Goal: Information Seeking & Learning: Check status

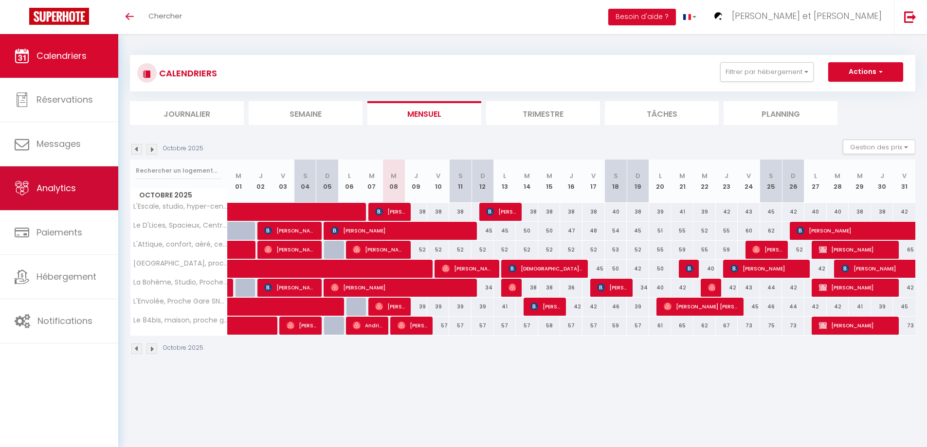
click at [62, 186] on span "Analytics" at bounding box center [55, 188] width 39 height 12
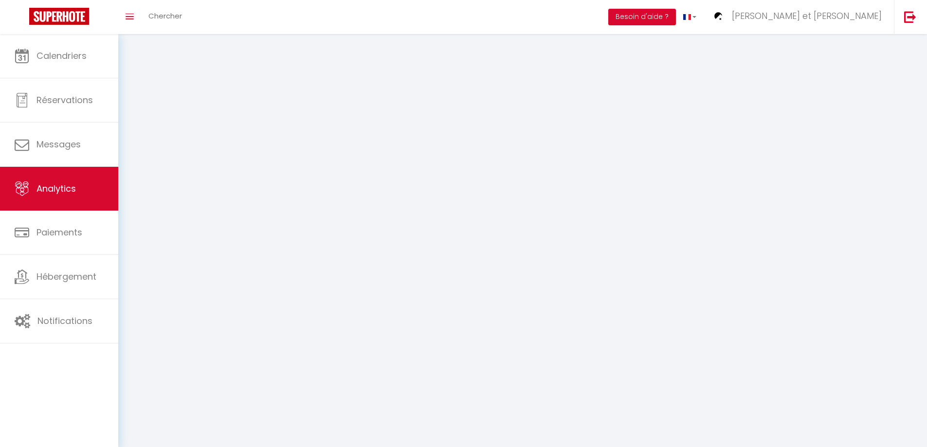
select select "2025"
select select "10"
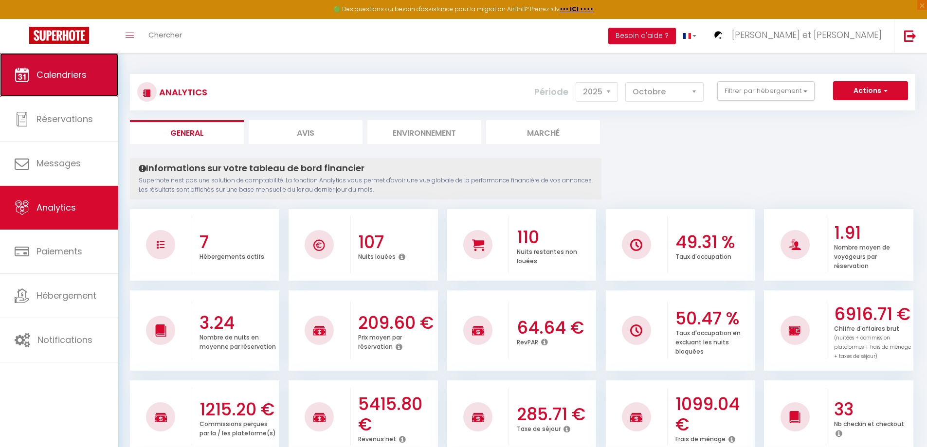
click at [64, 78] on span "Calendriers" at bounding box center [61, 75] width 50 height 12
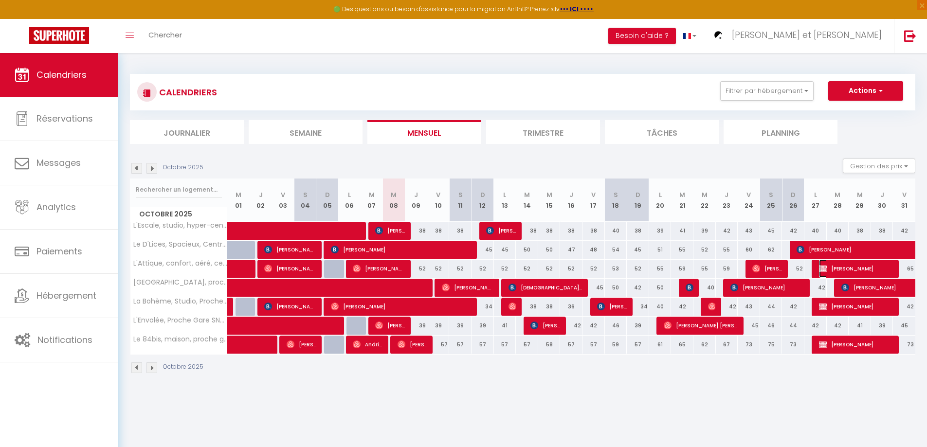
click at [834, 269] on span "[PERSON_NAME]" at bounding box center [856, 268] width 74 height 18
select select "KO"
select select "0"
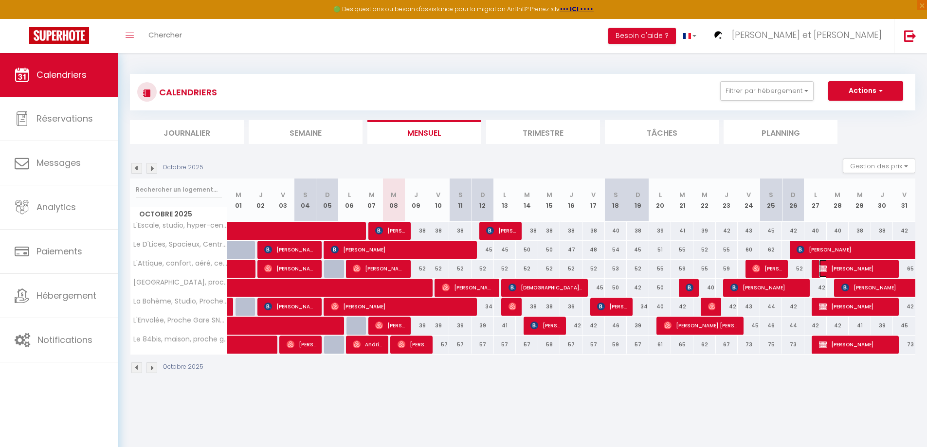
select select "0"
select select
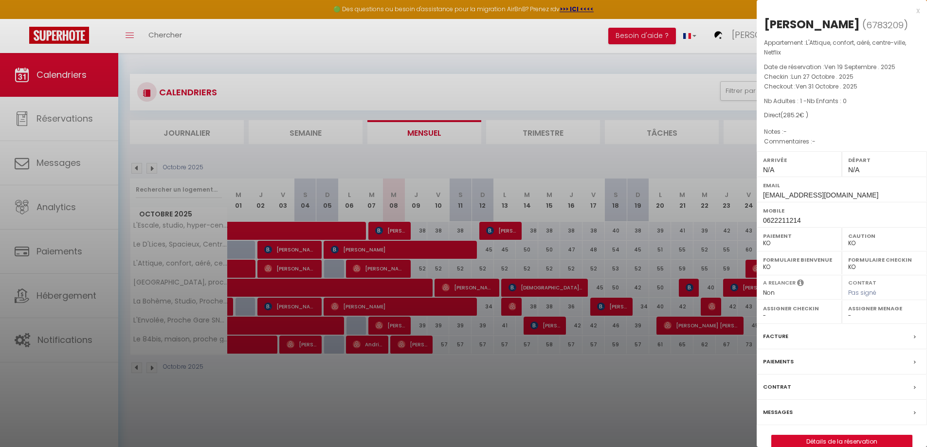
click at [653, 44] on div at bounding box center [463, 223] width 927 height 447
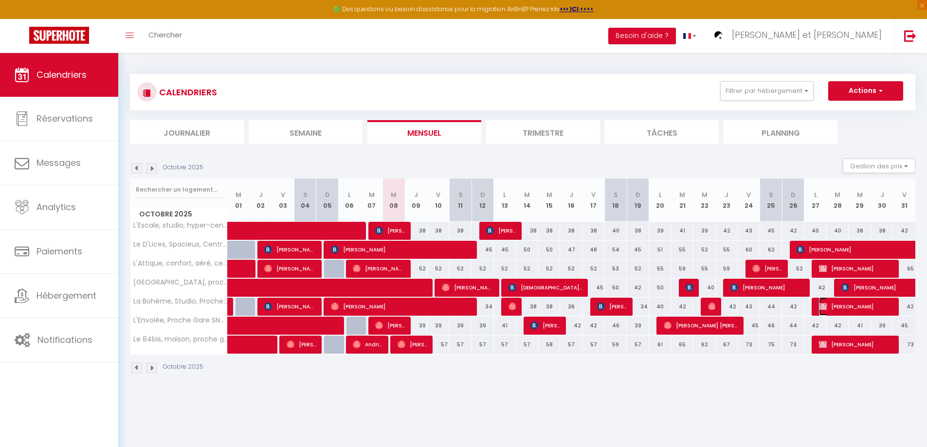
click at [841, 306] on span "[PERSON_NAME]" at bounding box center [856, 306] width 74 height 18
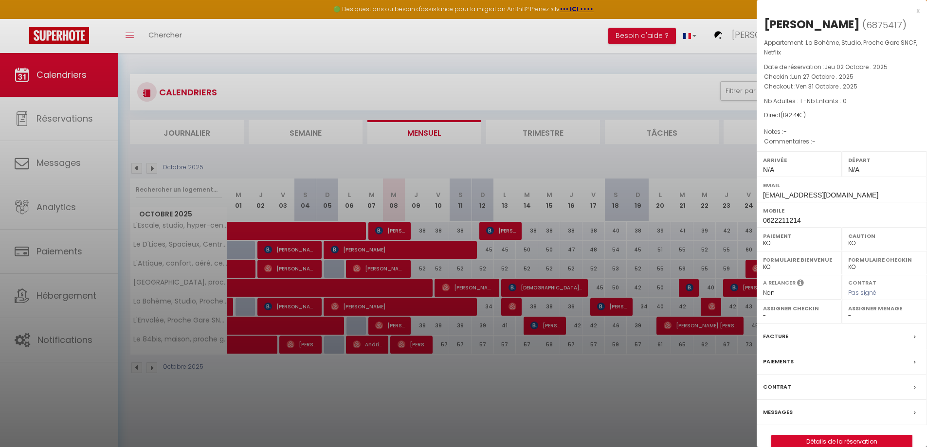
click at [670, 62] on div at bounding box center [463, 223] width 927 height 447
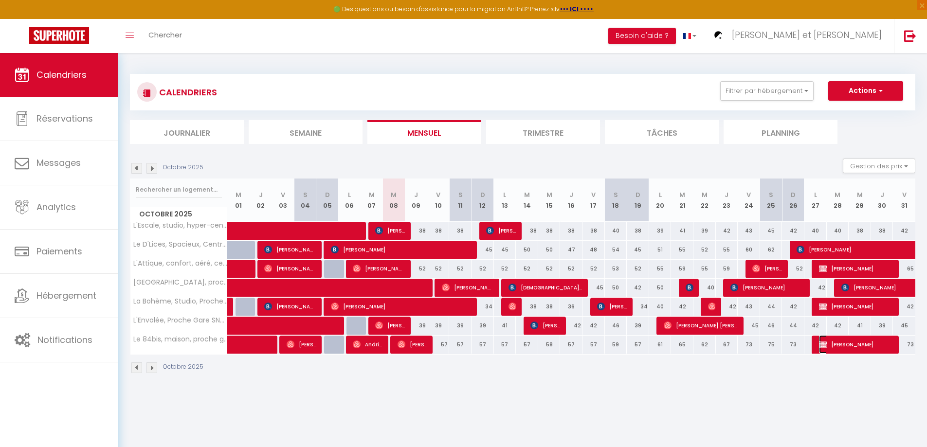
click at [859, 347] on span "[PERSON_NAME]" at bounding box center [856, 344] width 74 height 18
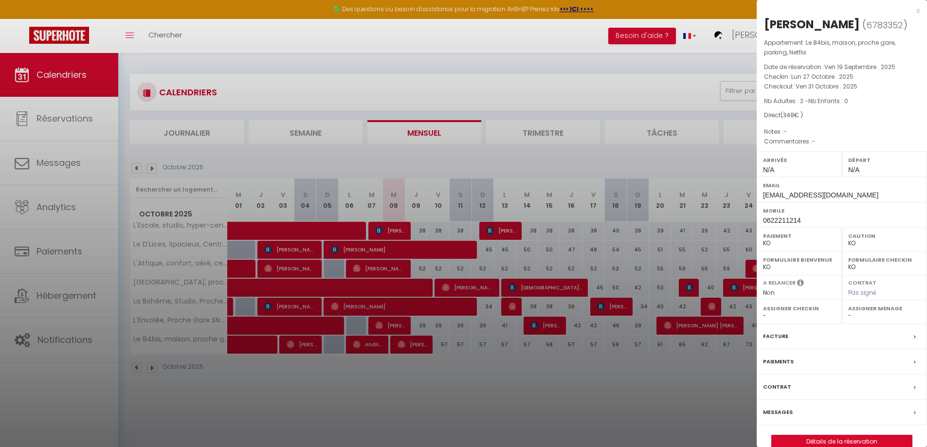
drag, startPoint x: 607, startPoint y: 58, endPoint x: 570, endPoint y: 59, distance: 37.5
click at [606, 57] on div at bounding box center [463, 223] width 927 height 447
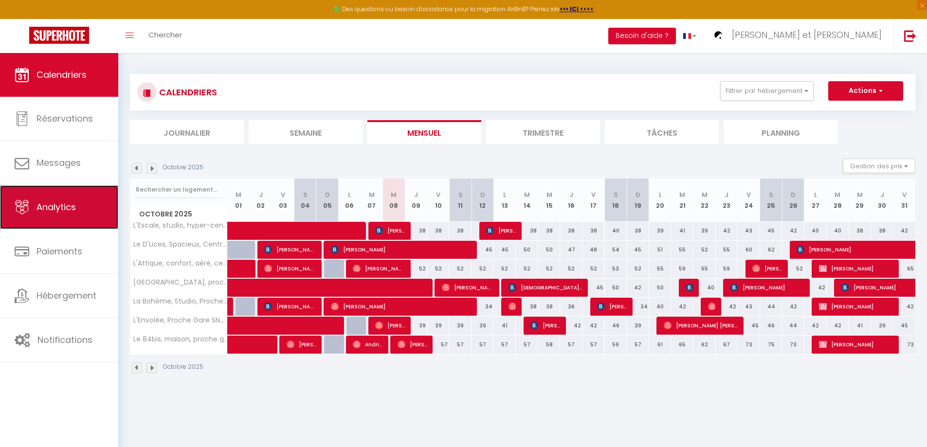
click at [66, 202] on span "Analytics" at bounding box center [55, 207] width 39 height 12
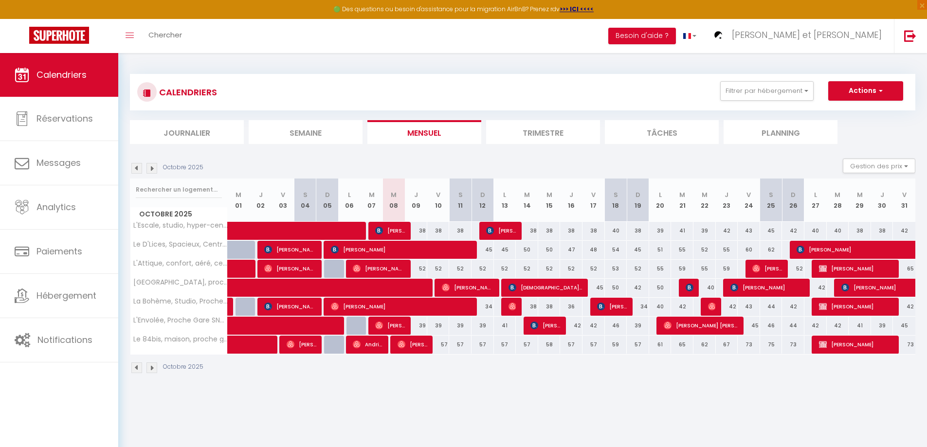
select select "2025"
select select "10"
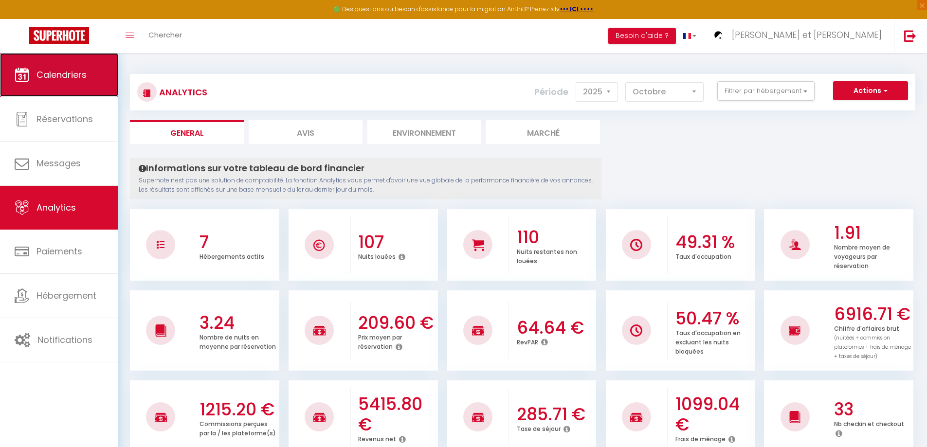
click at [90, 68] on link "Calendriers" at bounding box center [59, 75] width 118 height 44
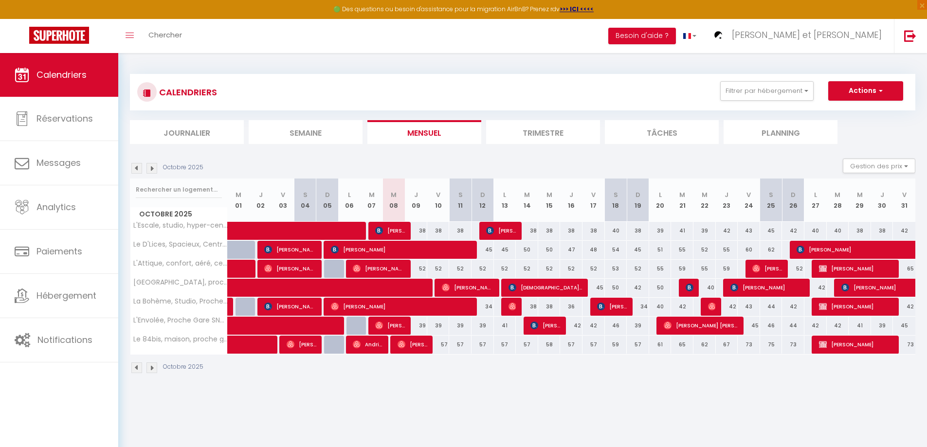
click at [138, 168] on img at bounding box center [136, 168] width 11 height 11
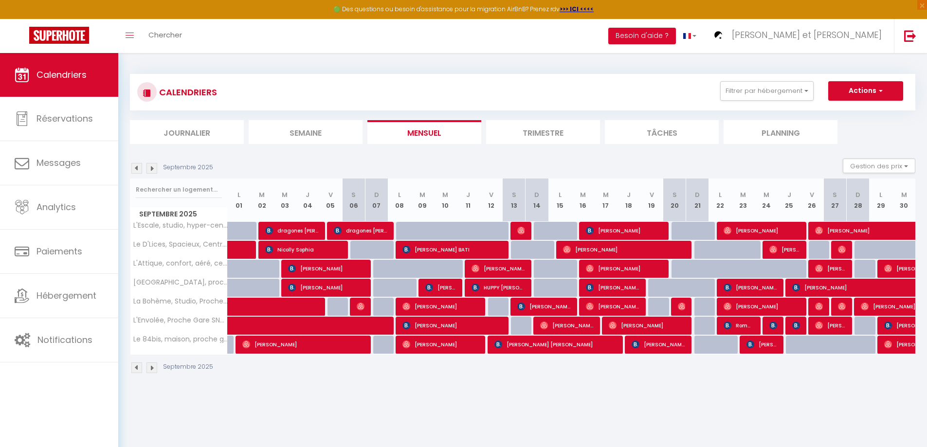
click at [142, 168] on img at bounding box center [136, 168] width 11 height 11
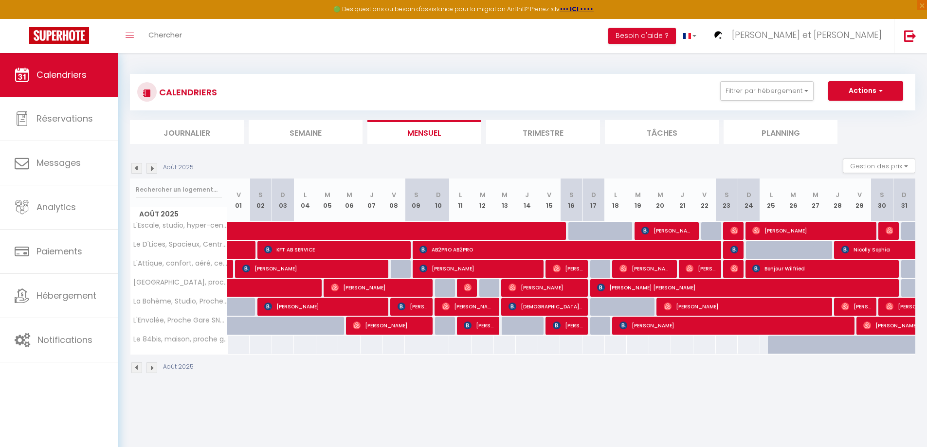
click at [136, 169] on img at bounding box center [136, 168] width 11 height 11
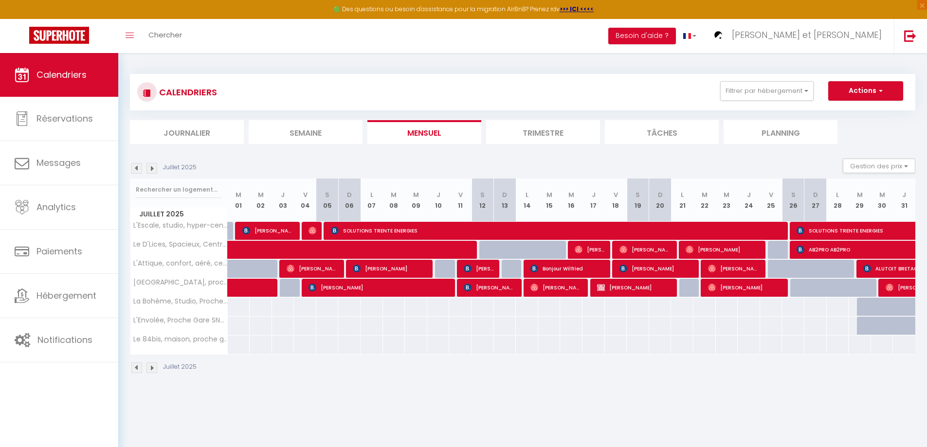
click at [142, 169] on img at bounding box center [136, 168] width 11 height 11
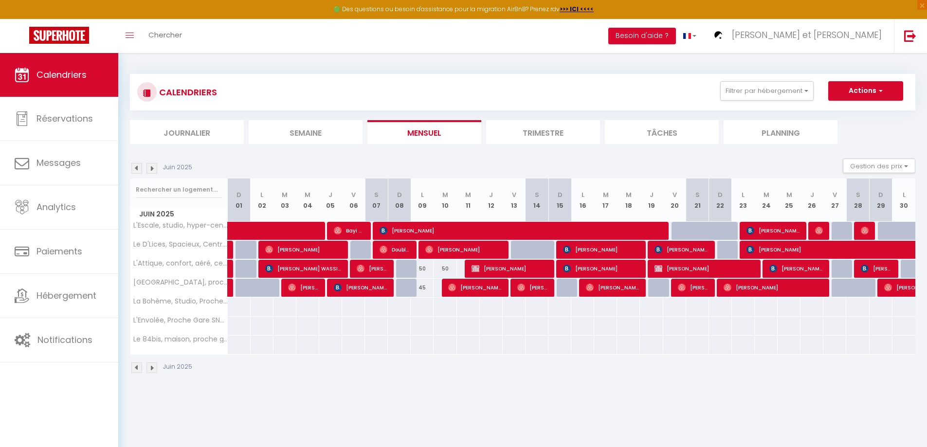
click at [139, 169] on img at bounding box center [136, 168] width 11 height 11
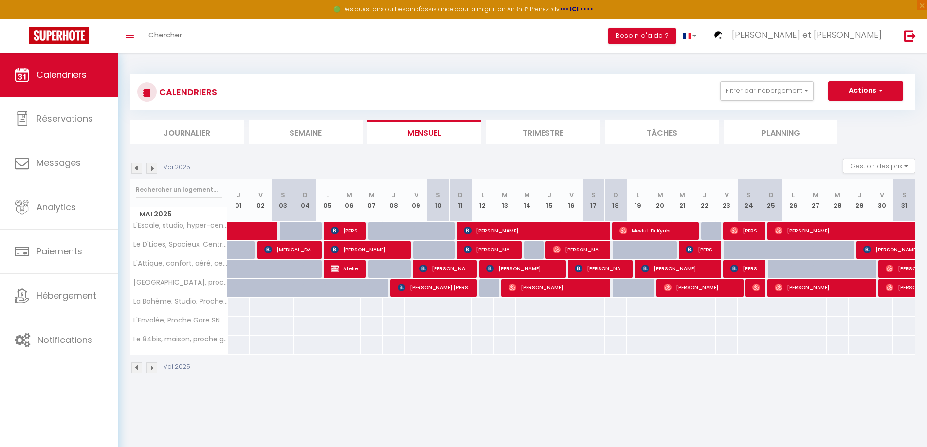
click at [139, 168] on img at bounding box center [136, 168] width 11 height 11
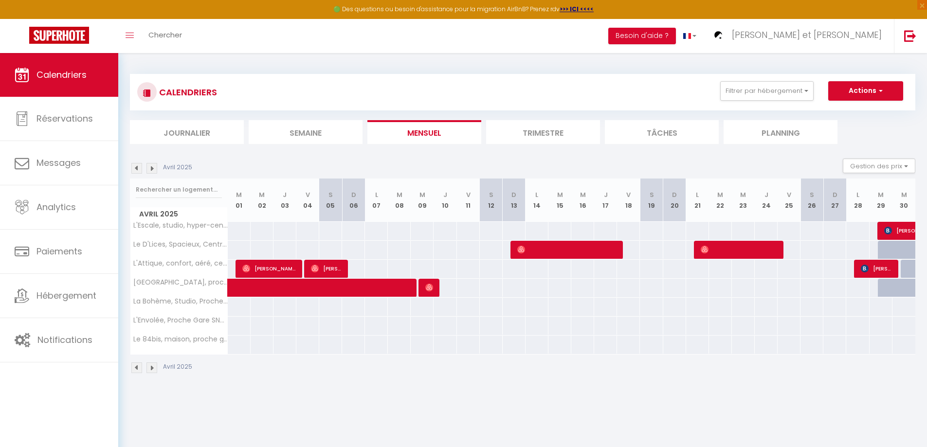
click at [153, 169] on img at bounding box center [151, 168] width 11 height 11
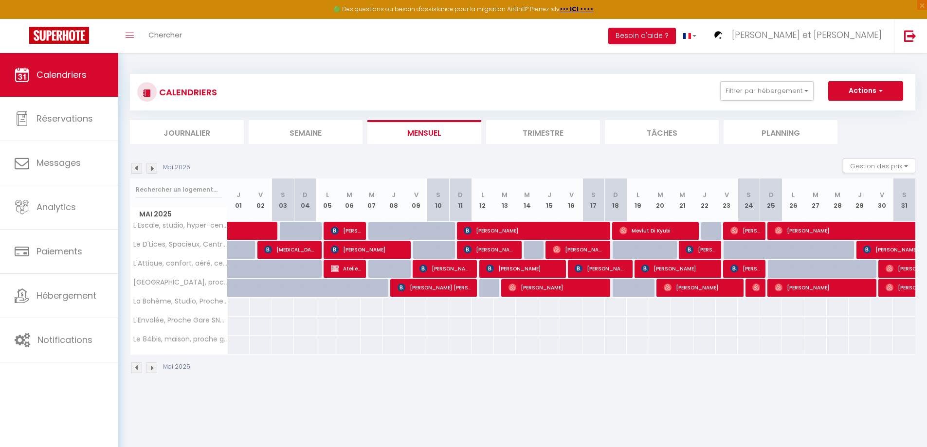
click at [153, 169] on img at bounding box center [151, 168] width 11 height 11
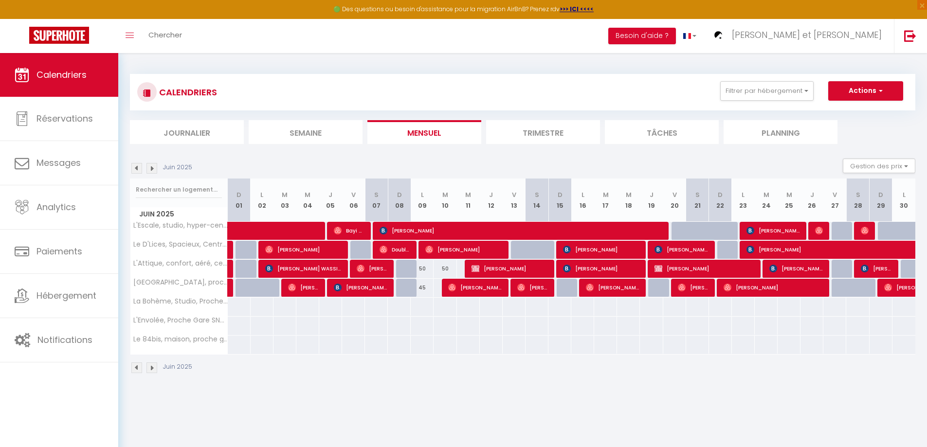
click at [153, 169] on img at bounding box center [151, 168] width 11 height 11
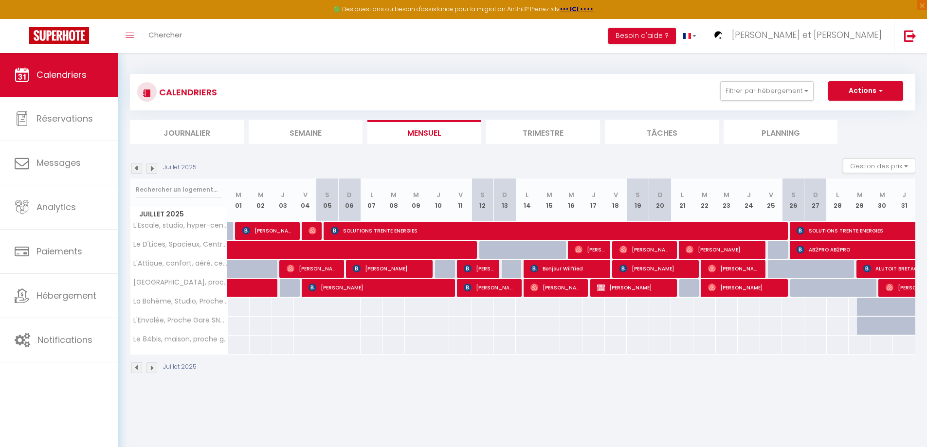
click at [153, 169] on img at bounding box center [151, 168] width 11 height 11
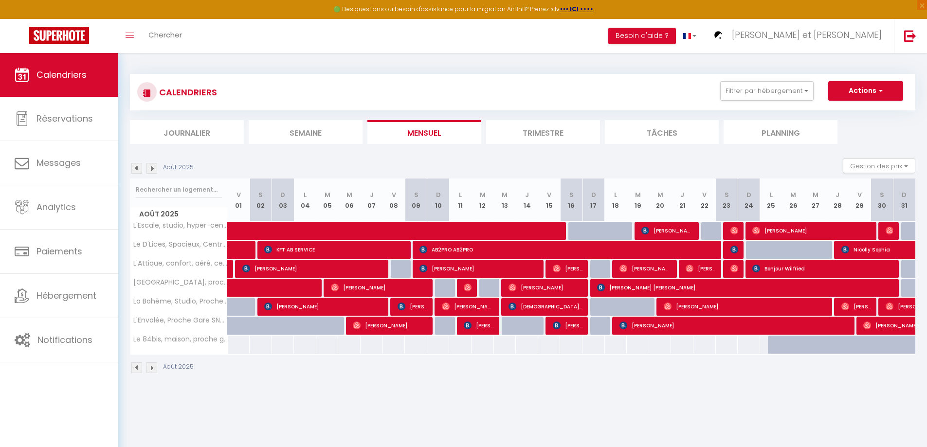
click at [153, 169] on img at bounding box center [151, 168] width 11 height 11
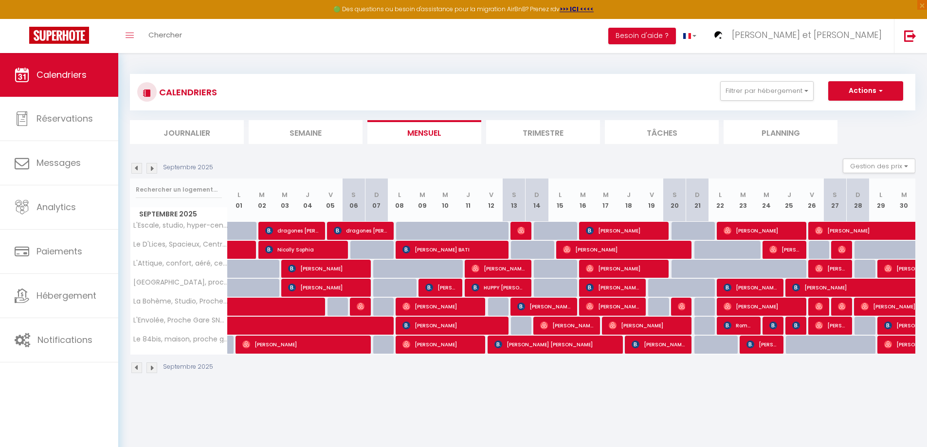
click at [153, 169] on img at bounding box center [151, 168] width 11 height 11
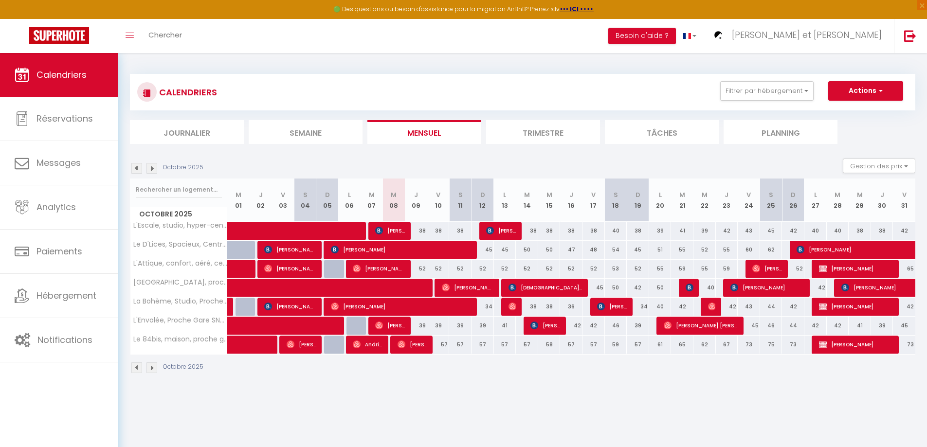
click at [306, 61] on div "CALENDRIERS Filtrer par hébergement Tous La Bohème, Studio, Proche Gare SNCF, N…" at bounding box center [522, 224] width 809 height 342
click at [149, 167] on img at bounding box center [151, 168] width 11 height 11
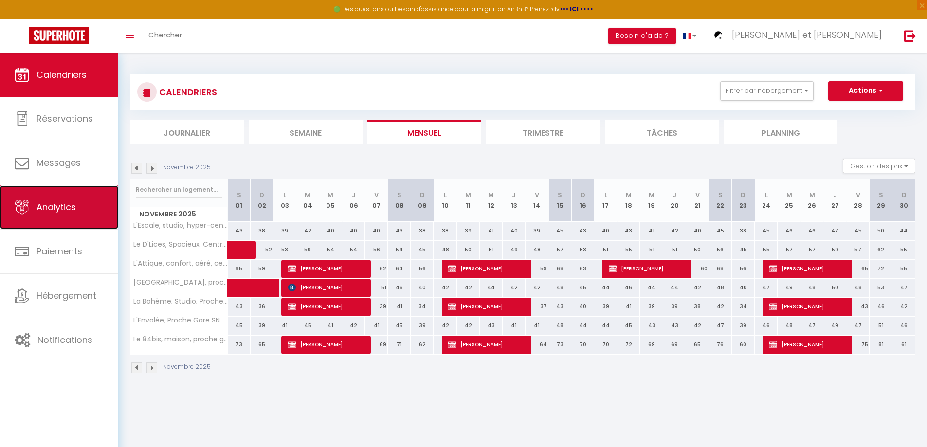
click at [80, 204] on link "Analytics" at bounding box center [59, 207] width 118 height 44
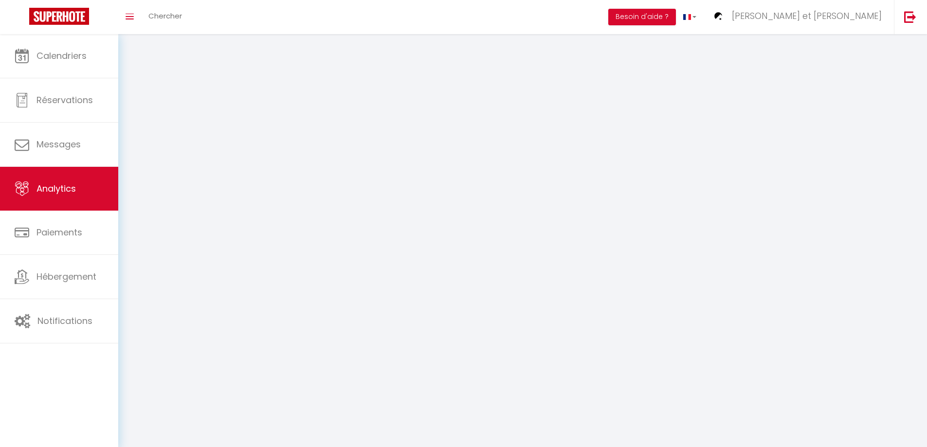
select select "2025"
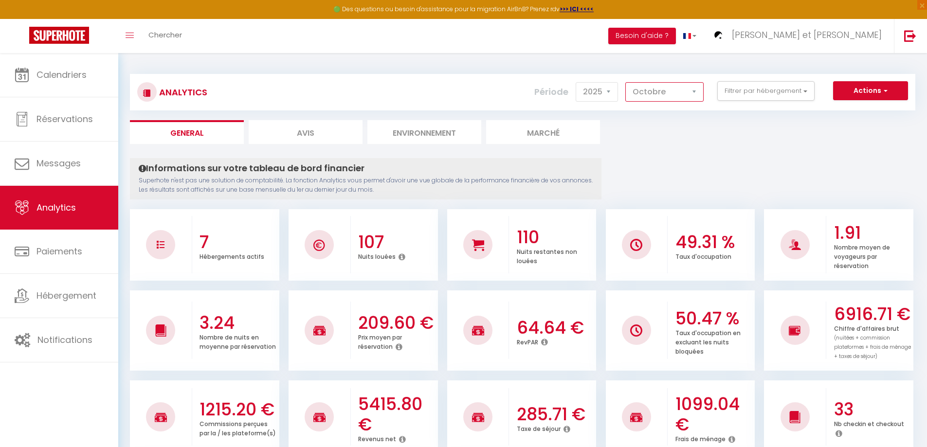
click at [642, 93] on select "[PERSON_NAME] Mars [PERSON_NAME] Juin Juillet Août Septembre Octobre Novembre D…" at bounding box center [664, 91] width 78 height 19
select select "11"
click at [626, 82] on select "[PERSON_NAME] Mars [PERSON_NAME] Juin Juillet Août Septembre Octobre Novembre D…" at bounding box center [664, 91] width 78 height 19
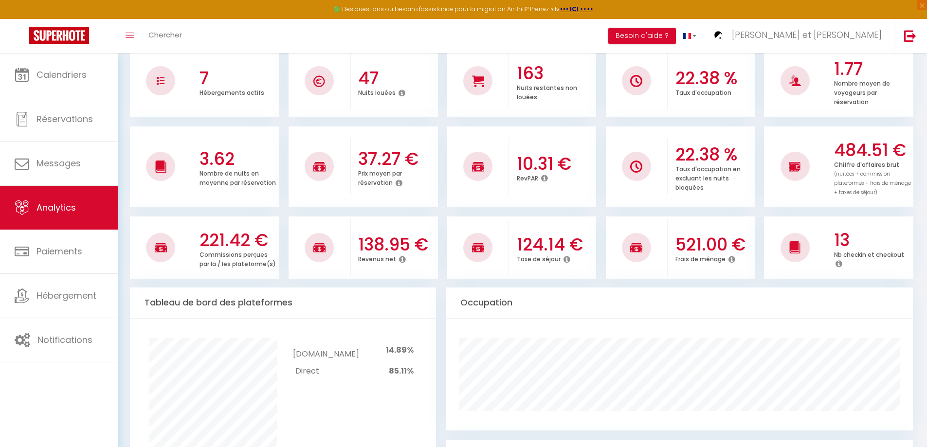
scroll to position [17, 0]
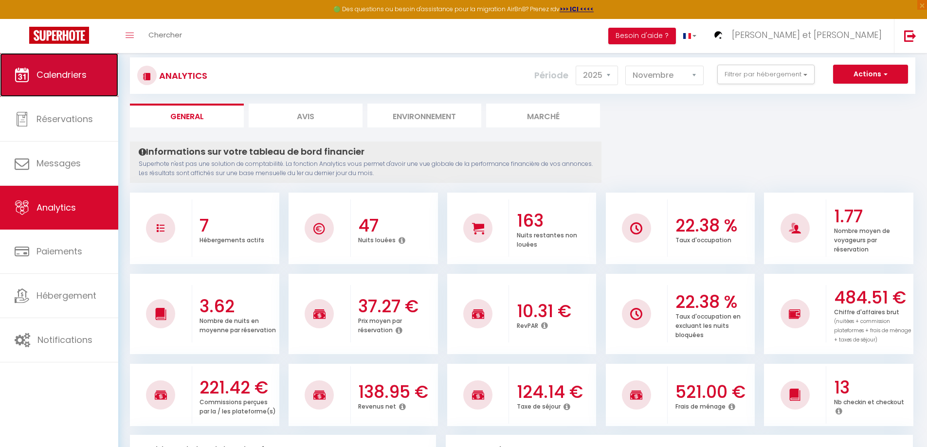
click at [88, 74] on link "Calendriers" at bounding box center [59, 75] width 118 height 44
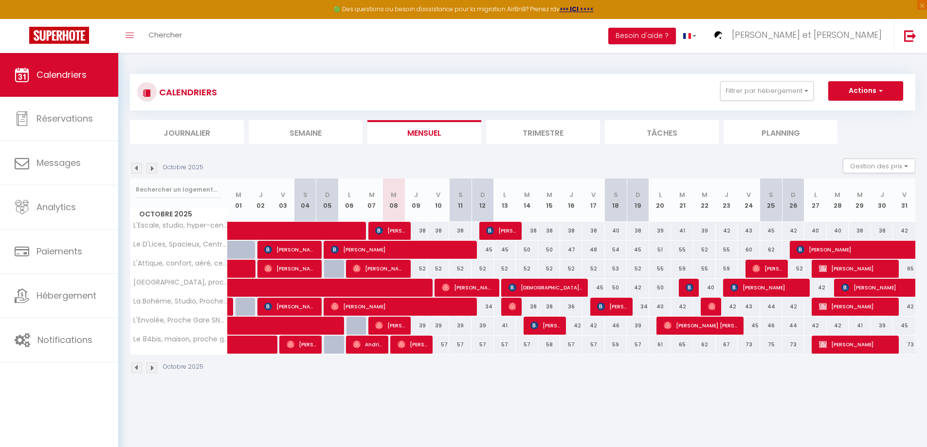
click at [488, 59] on div "CALENDRIERS Filtrer par hébergement Tous La Bohème, Studio, Proche Gare SNCF, N…" at bounding box center [522, 224] width 809 height 342
